Goal: Transaction & Acquisition: Download file/media

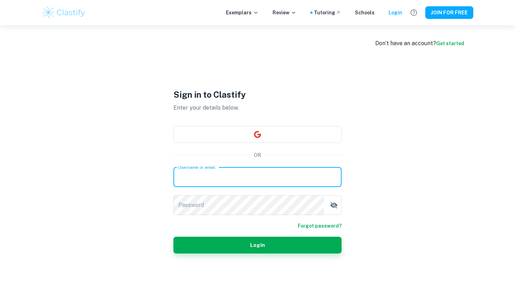
click at [254, 171] on input "Username or email" at bounding box center [258, 178] width 168 height 20
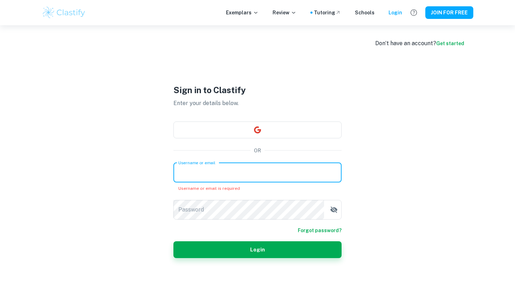
paste input "[EMAIL_ADDRESS][DOMAIN_NAME]"
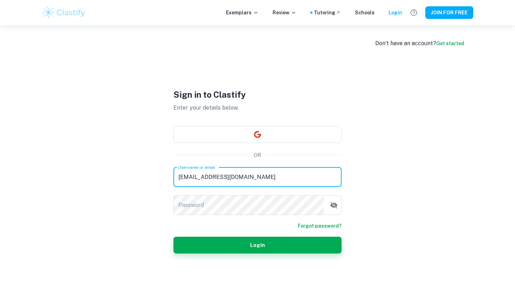
type input "[EMAIL_ADDRESS][DOMAIN_NAME]"
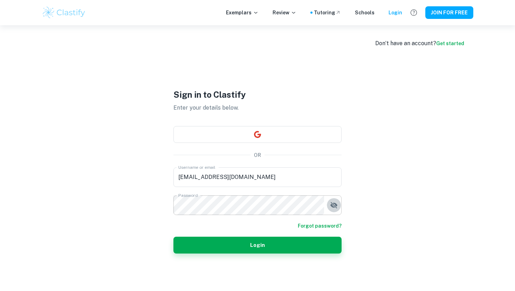
click at [338, 205] on icon "button" at bounding box center [334, 205] width 8 height 8
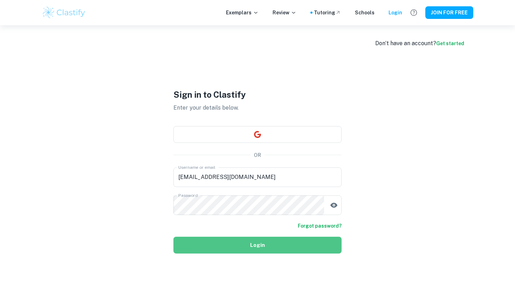
click at [293, 243] on button "Login" at bounding box center [258, 245] width 168 height 17
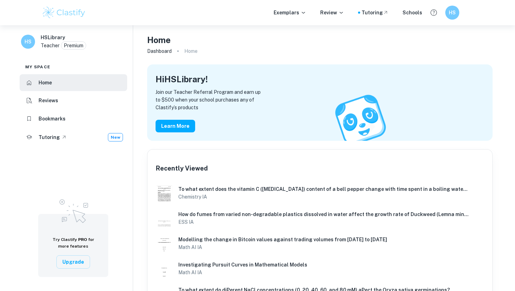
click at [69, 68] on div "My space" at bounding box center [74, 64] width 108 height 18
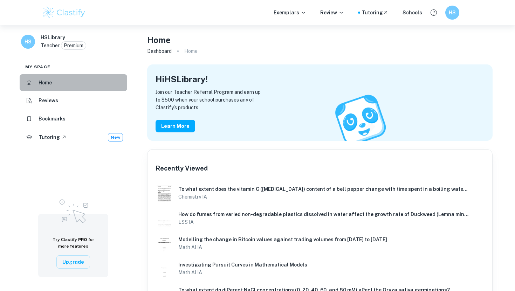
click at [79, 90] on li "Home" at bounding box center [74, 82] width 108 height 17
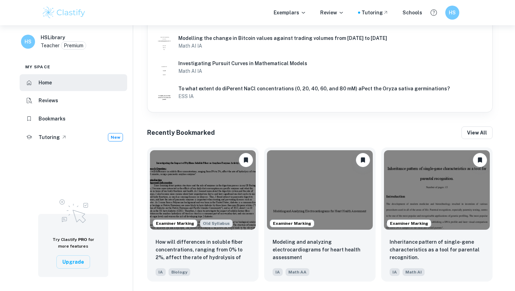
scroll to position [202, 0]
click at [451, 13] on h6 "HS" at bounding box center [453, 12] width 8 height 7
click at [436, 34] on h6 "Dashboard" at bounding box center [432, 35] width 27 height 8
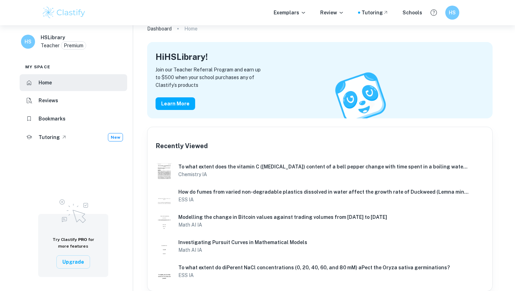
scroll to position [0, 0]
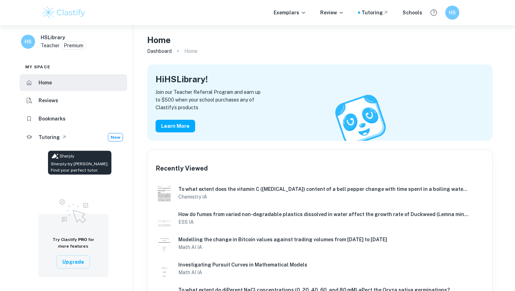
click at [74, 134] on div "Tutoring New" at bounding box center [81, 137] width 85 height 8
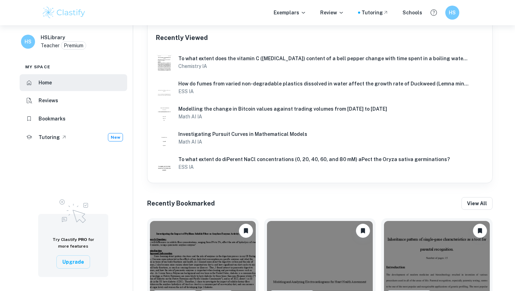
scroll to position [52, 0]
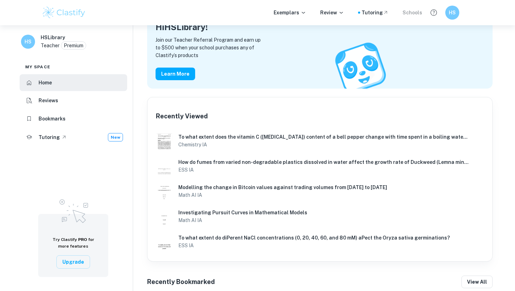
click at [422, 10] on div "Schools" at bounding box center [413, 13] width 20 height 8
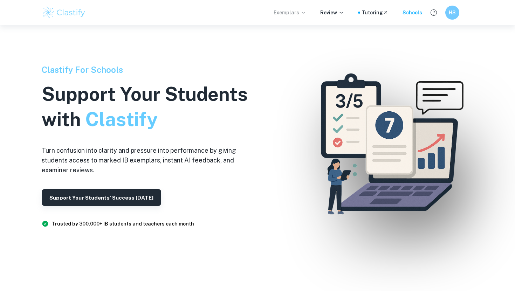
click at [304, 12] on p "Exemplars" at bounding box center [290, 13] width 33 height 8
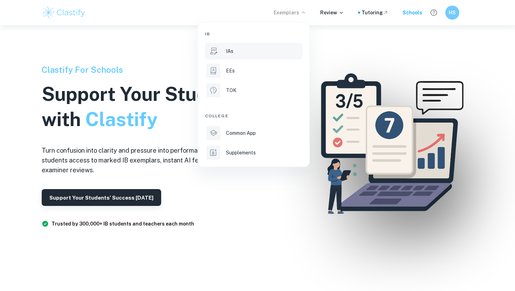
click at [250, 54] on div "IAs" at bounding box center [263, 51] width 75 height 8
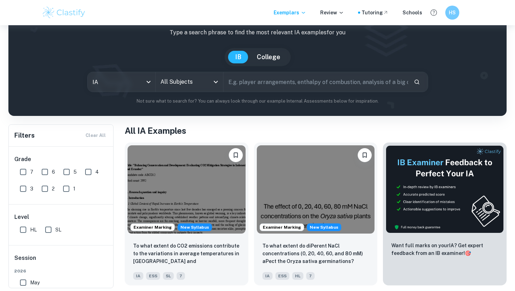
scroll to position [53, 0]
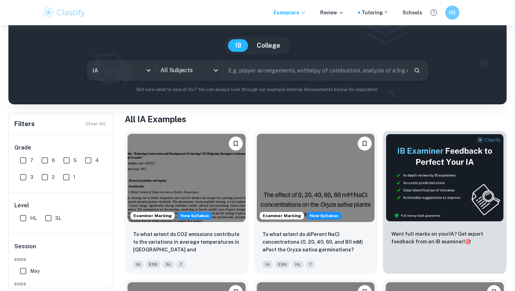
click at [26, 159] on input "7" at bounding box center [23, 161] width 14 height 14
checkbox input "true"
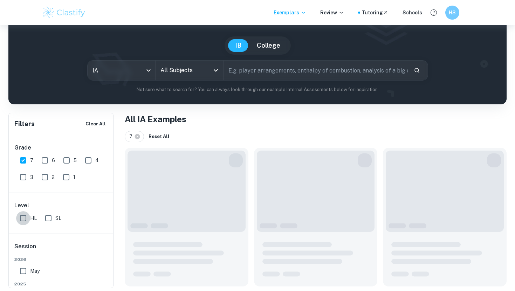
click at [26, 218] on input "HL" at bounding box center [23, 218] width 14 height 14
checkbox input "true"
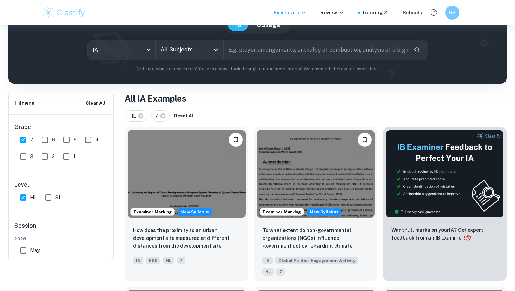
scroll to position [27, 0]
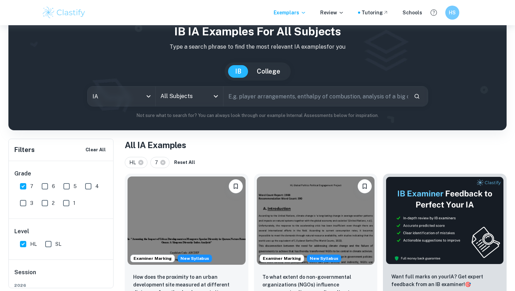
click at [201, 97] on input "All Subjects" at bounding box center [184, 96] width 51 height 13
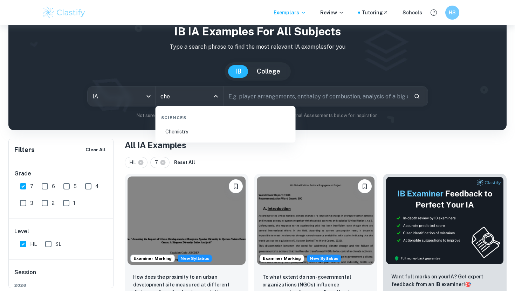
click at [214, 131] on li "Chemistry" at bounding box center [226, 132] width 135 height 16
type input "Chemistry"
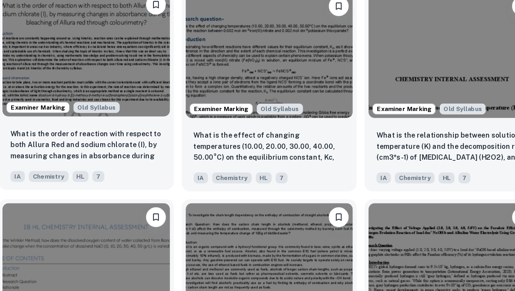
scroll to position [634, 0]
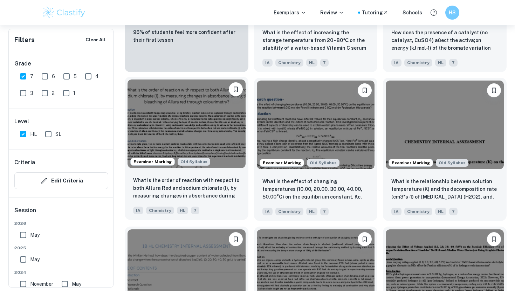
click at [213, 134] on img at bounding box center [187, 124] width 118 height 88
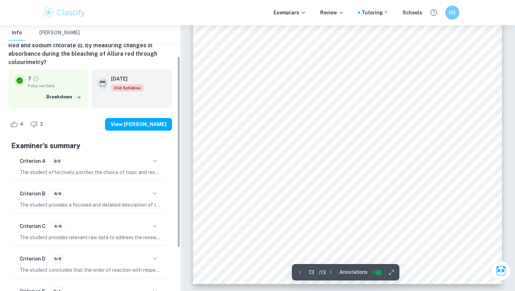
scroll to position [103, 0]
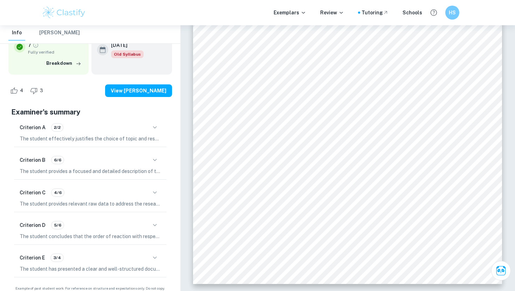
click at [62, 200] on p "The student provides relevant raw data to address the research question effecti…" at bounding box center [90, 204] width 141 height 8
click at [56, 189] on div "Criterion C 4/6" at bounding box center [90, 193] width 141 height 12
click at [153, 191] on icon "button" at bounding box center [155, 192] width 4 height 2
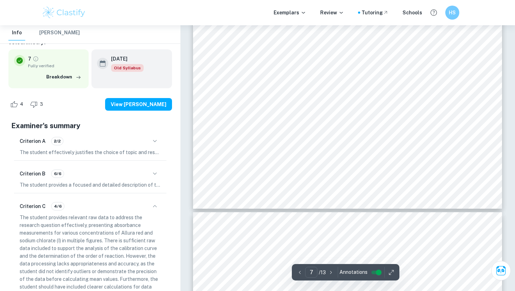
scroll to position [2874, 0]
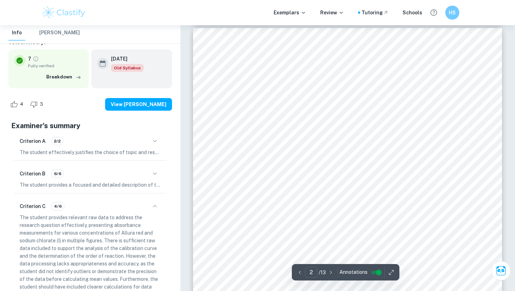
type input "1"
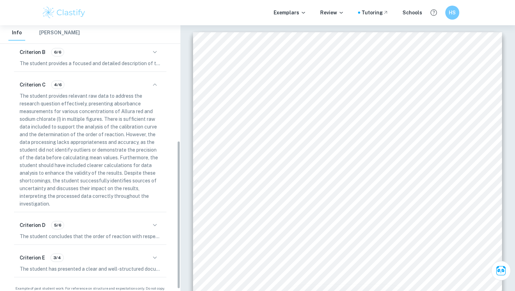
scroll to position [0, 0]
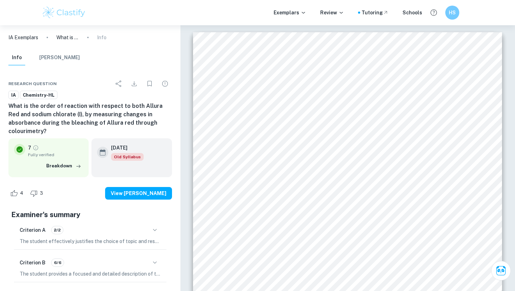
click at [132, 87] on icon "Download" at bounding box center [134, 84] width 8 height 8
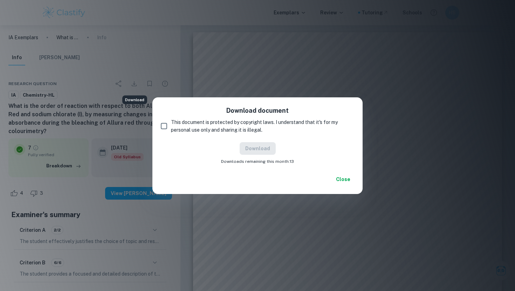
click at [185, 123] on span "This document is protected by copyright laws. I understand that it's for my per…" at bounding box center [260, 126] width 178 height 15
click at [171, 123] on input "This document is protected by copyright laws. I understand that it's for my per…" at bounding box center [164, 126] width 14 height 14
checkbox input "true"
click at [272, 149] on button "Download" at bounding box center [258, 148] width 36 height 13
